Goal: Navigation & Orientation: Understand site structure

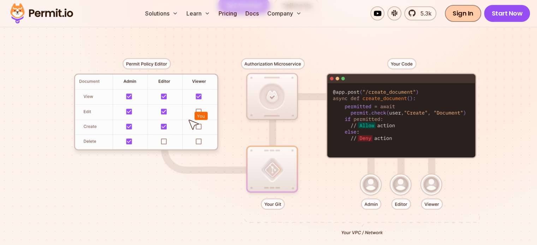
click at [470, 13] on link "Sign In" at bounding box center [463, 13] width 36 height 17
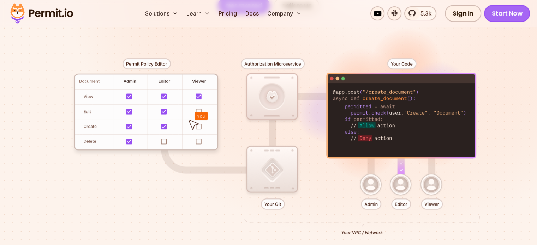
click at [507, 12] on link "Start Now" at bounding box center [507, 13] width 46 height 17
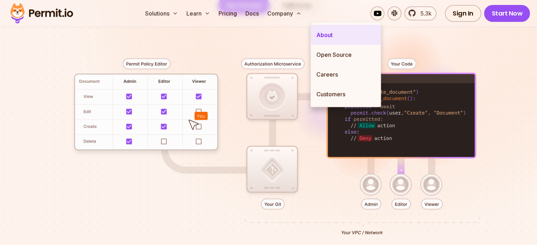
click at [337, 34] on link "About" at bounding box center [346, 35] width 70 height 20
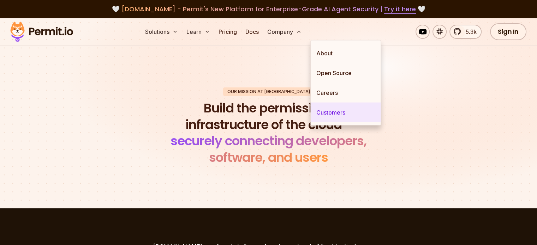
click at [345, 107] on link "Customers" at bounding box center [346, 113] width 70 height 20
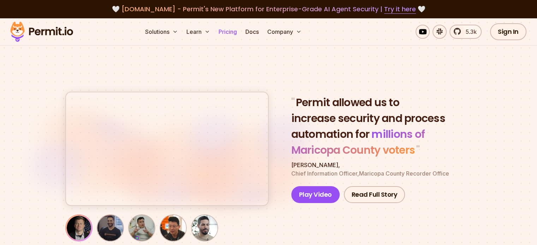
click at [240, 31] on link "Pricing" at bounding box center [228, 32] width 24 height 14
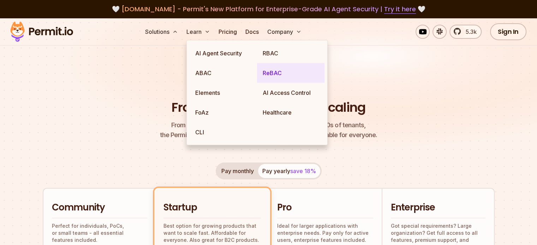
click at [289, 74] on link "ReBAC" at bounding box center [290, 73] width 67 height 20
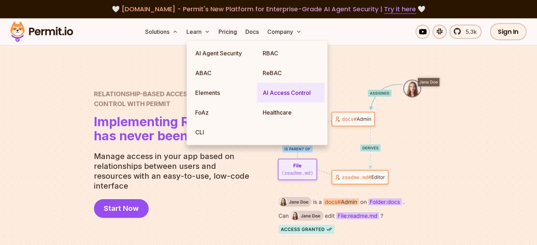
click at [294, 97] on link "AI Access Control" at bounding box center [290, 93] width 67 height 20
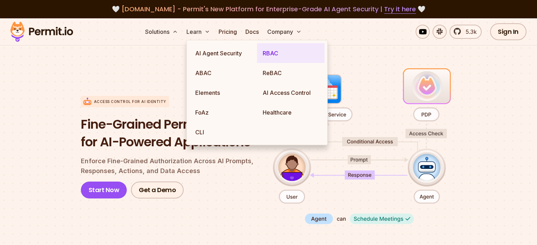
click at [277, 53] on link "RBAC" at bounding box center [290, 53] width 67 height 20
